Goal: Find specific page/section: Find specific page/section

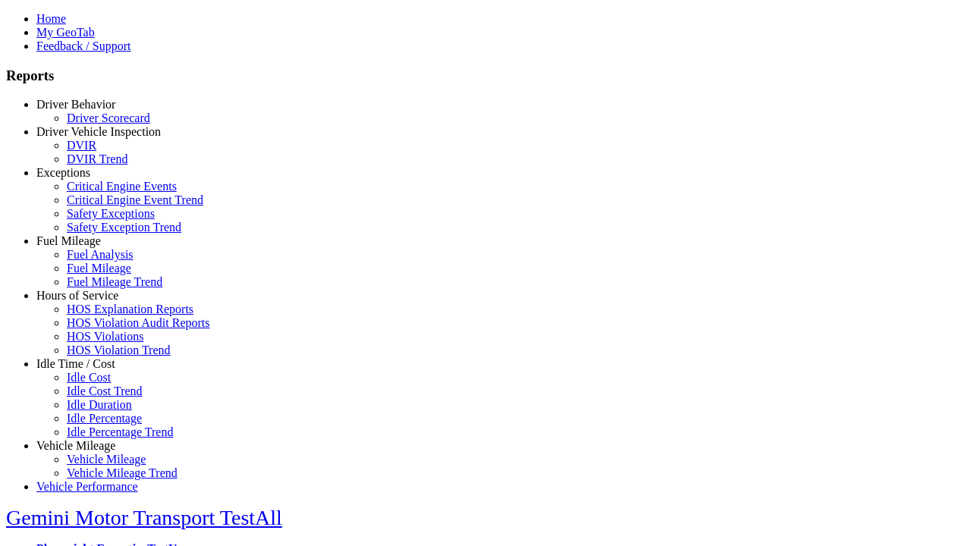
click at [87, 111] on link "Driver Behavior" at bounding box center [75, 104] width 79 height 13
click at [99, 124] on link "Driver Scorecard" at bounding box center [108, 117] width 83 height 13
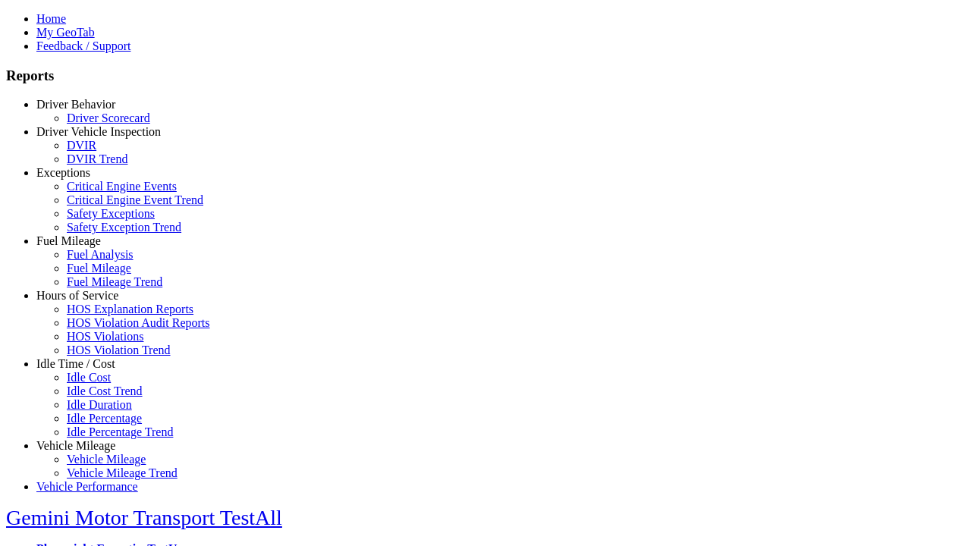
scroll to position [582, 0]
